Goal: Transaction & Acquisition: Purchase product/service

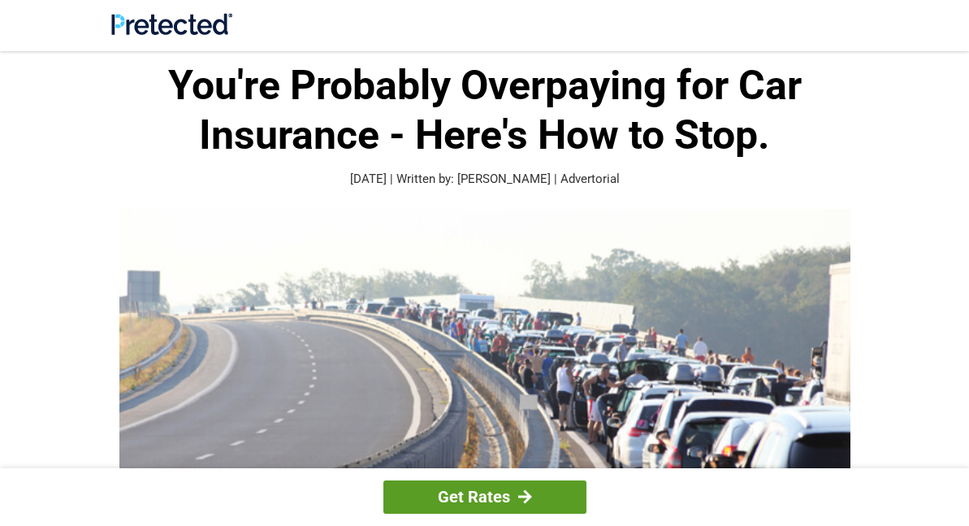
click at [482, 497] on link "Get Rates" at bounding box center [484, 496] width 203 height 33
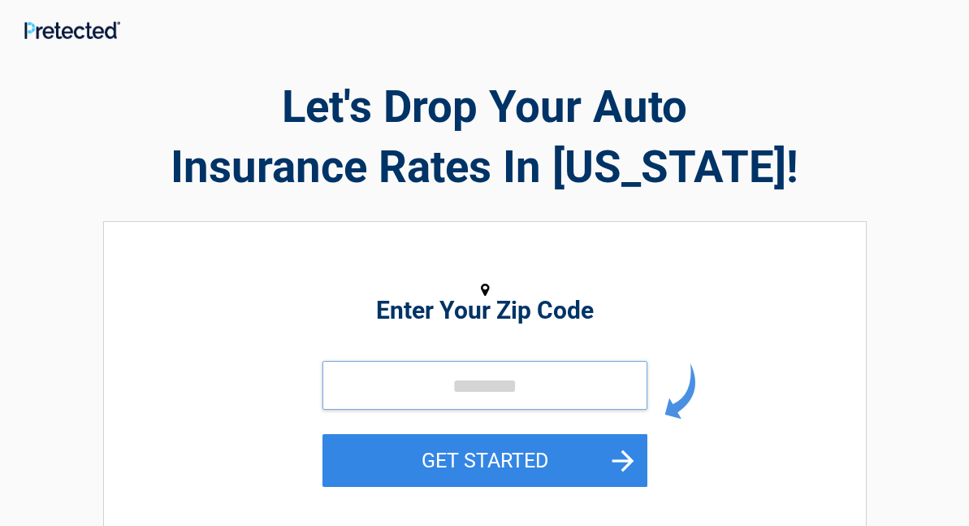
click at [483, 399] on input "tel" at bounding box center [484, 385] width 325 height 49
click at [432, 197] on h2 "Let's Drop Your Auto Insurance Rates In [US_STATE]!" at bounding box center [484, 136] width 763 height 120
